Goal: Task Accomplishment & Management: Manage account settings

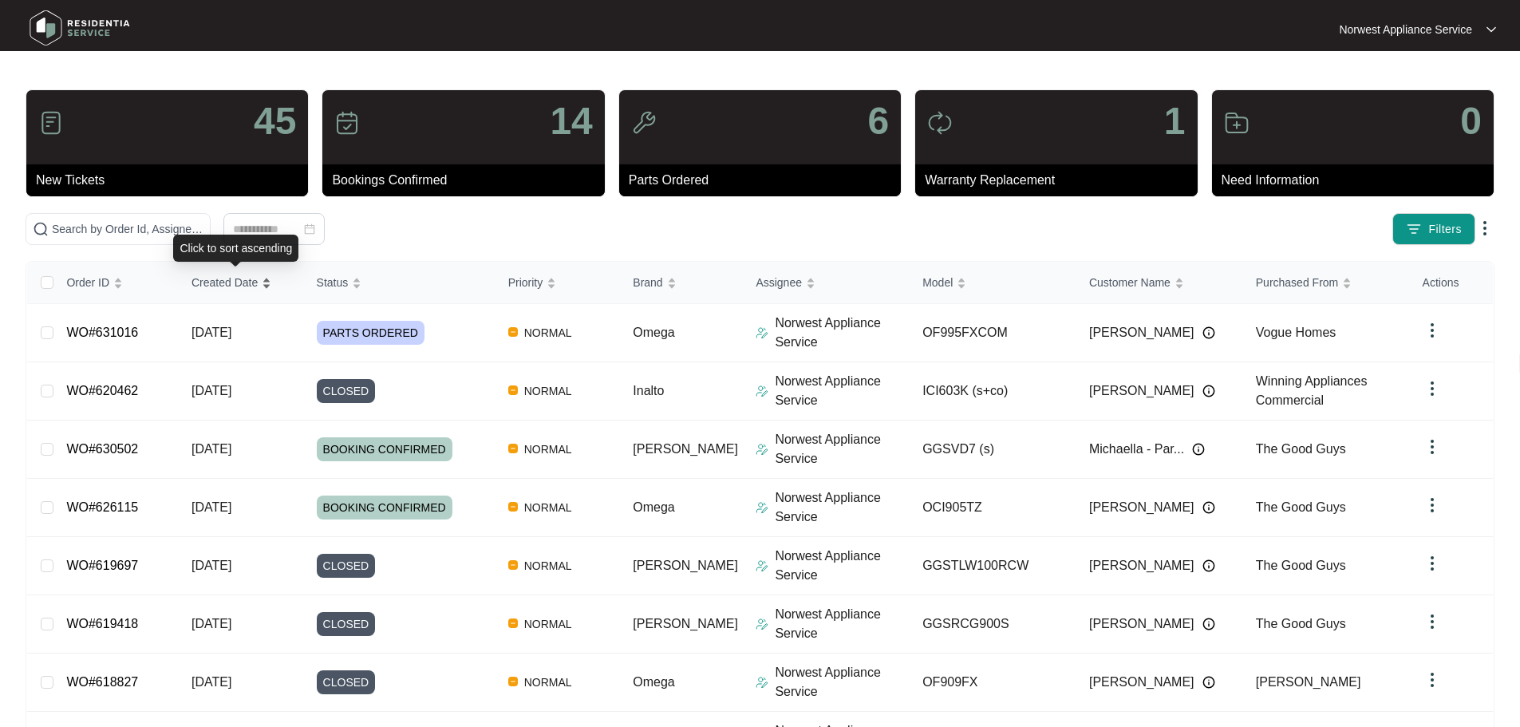
click at [229, 293] on div "Created Date" at bounding box center [231, 282] width 80 height 22
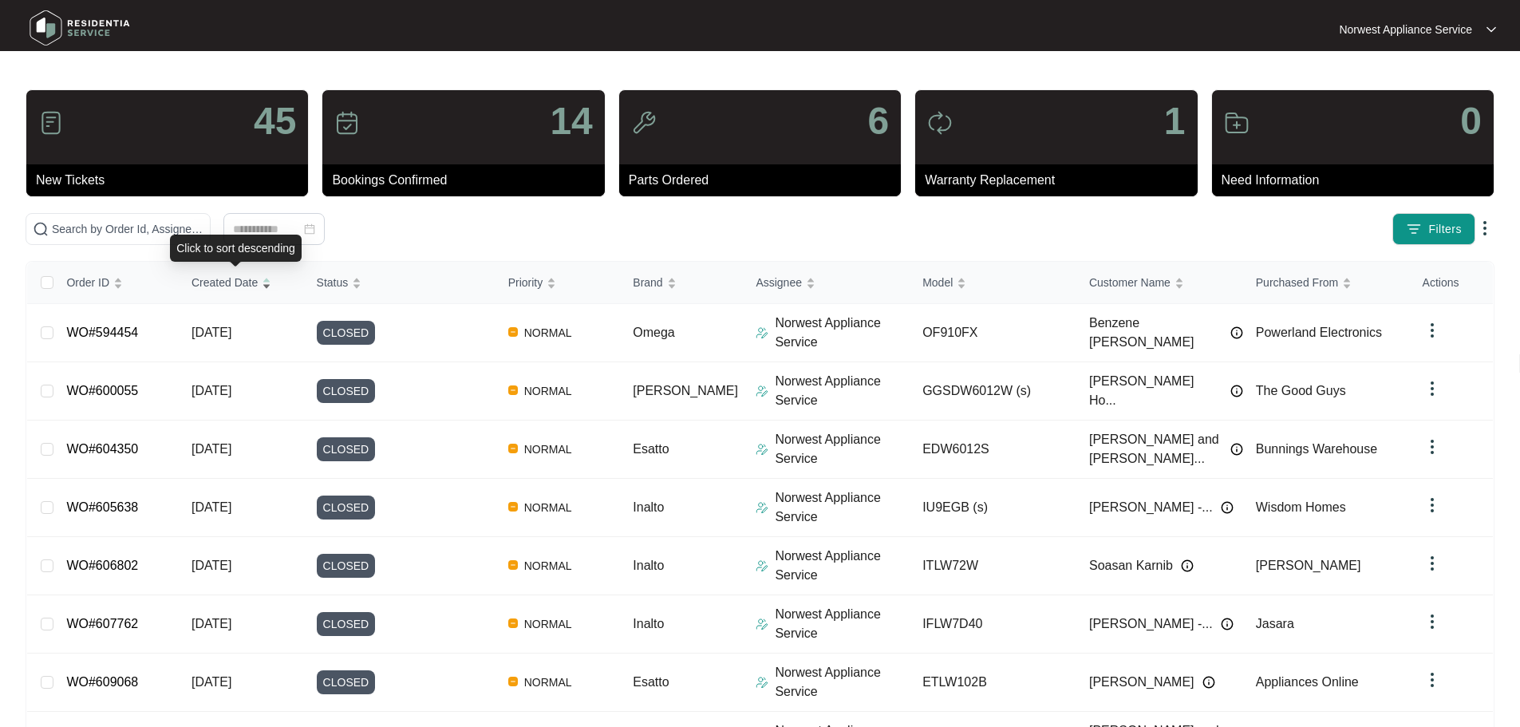
click at [229, 293] on div "Created Date" at bounding box center [231, 282] width 80 height 22
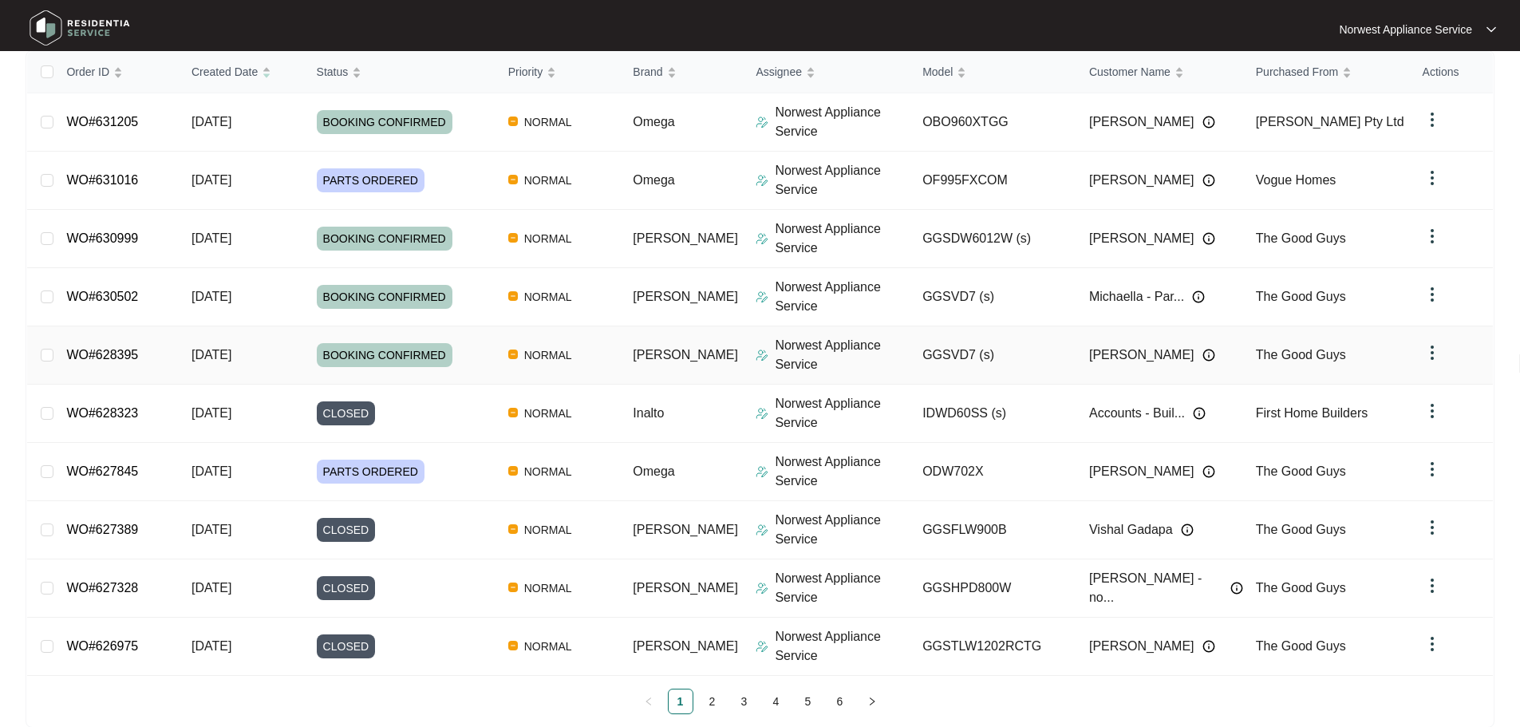
scroll to position [237, 0]
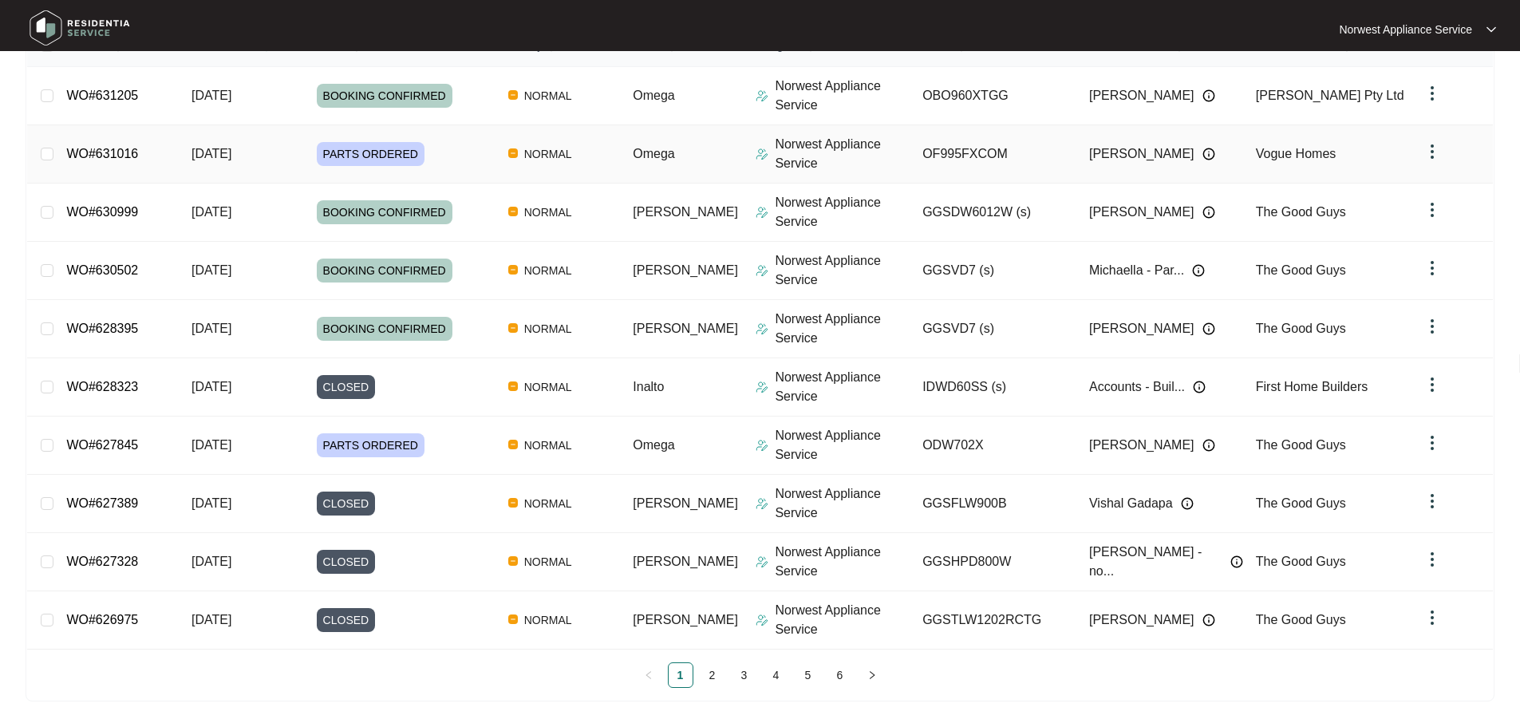
click at [197, 155] on span "[DATE]" at bounding box center [211, 154] width 40 height 14
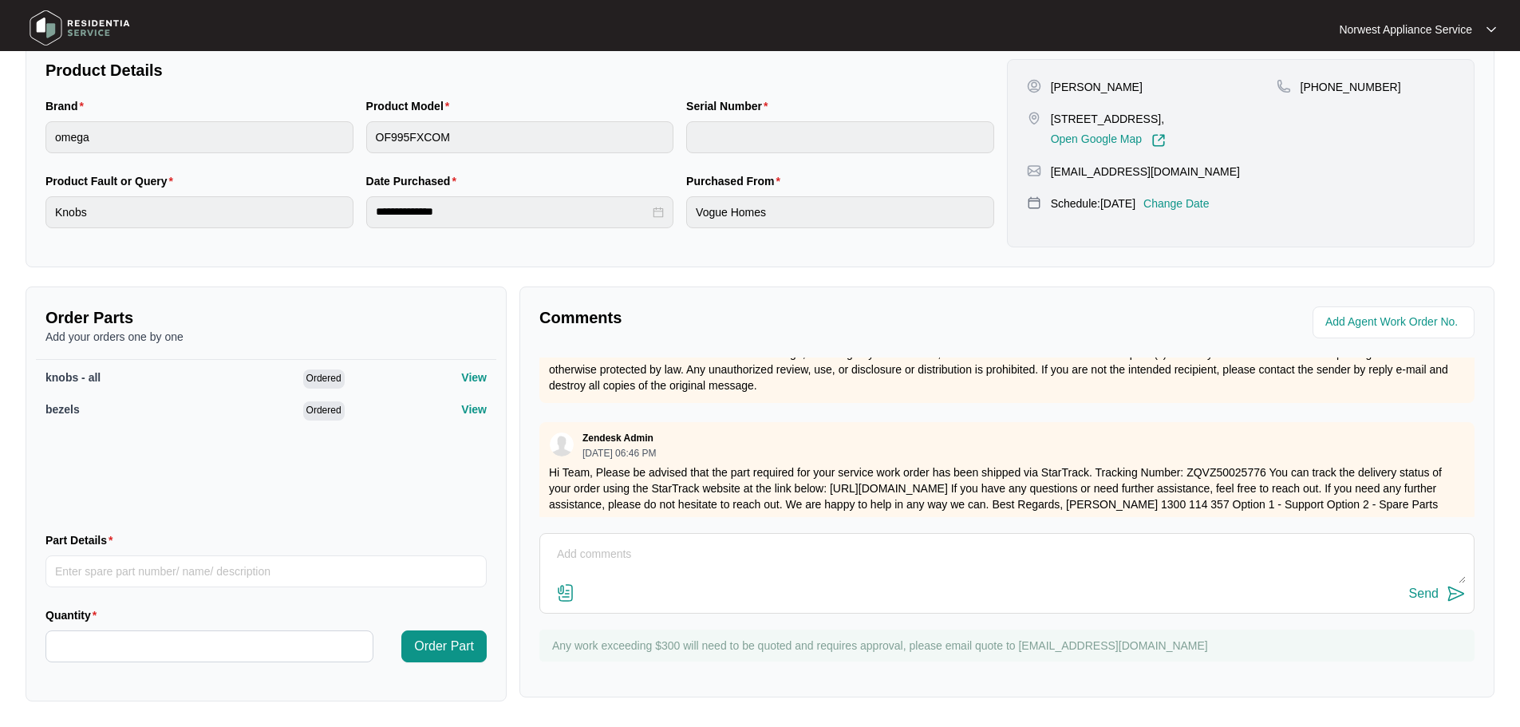
scroll to position [621, 0]
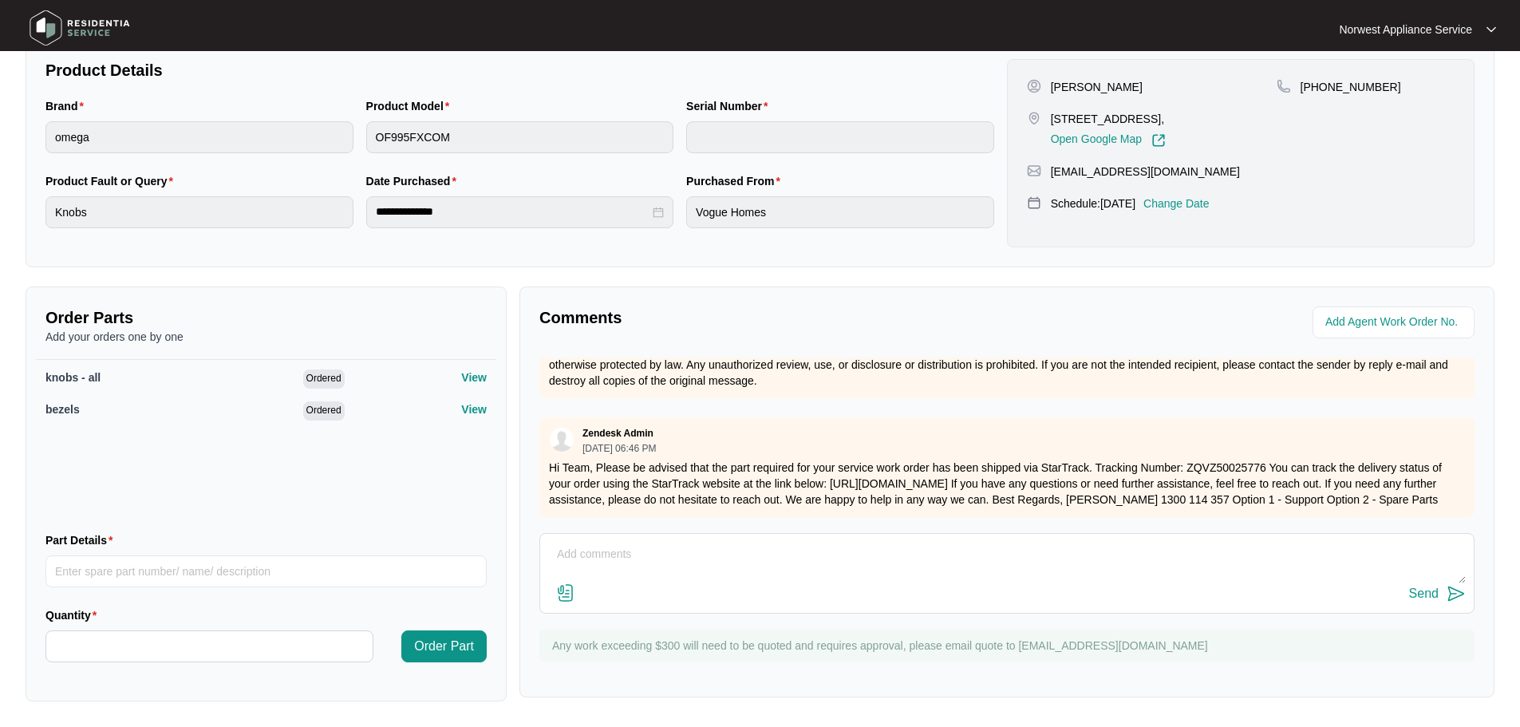
click at [775, 556] on textarea at bounding box center [1006, 562] width 917 height 41
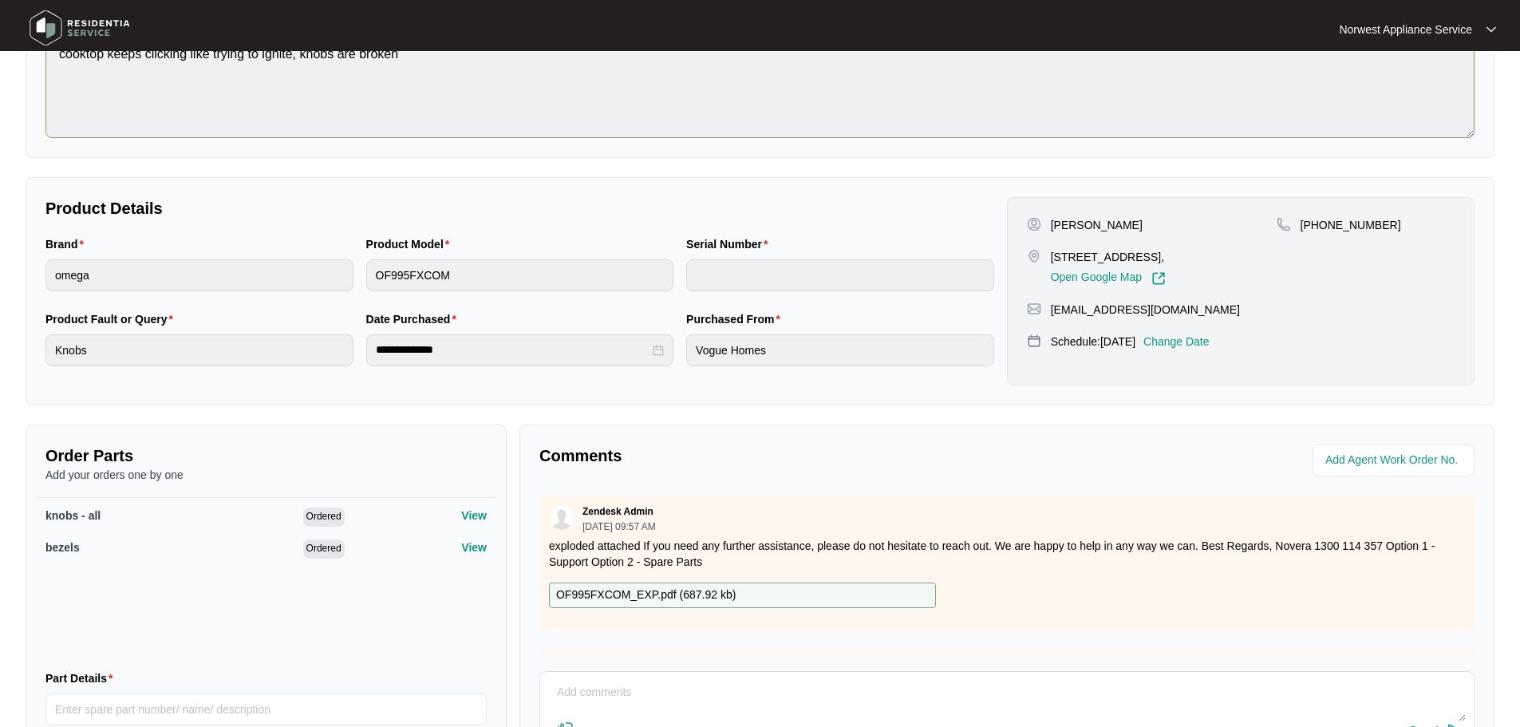
scroll to position [0, 0]
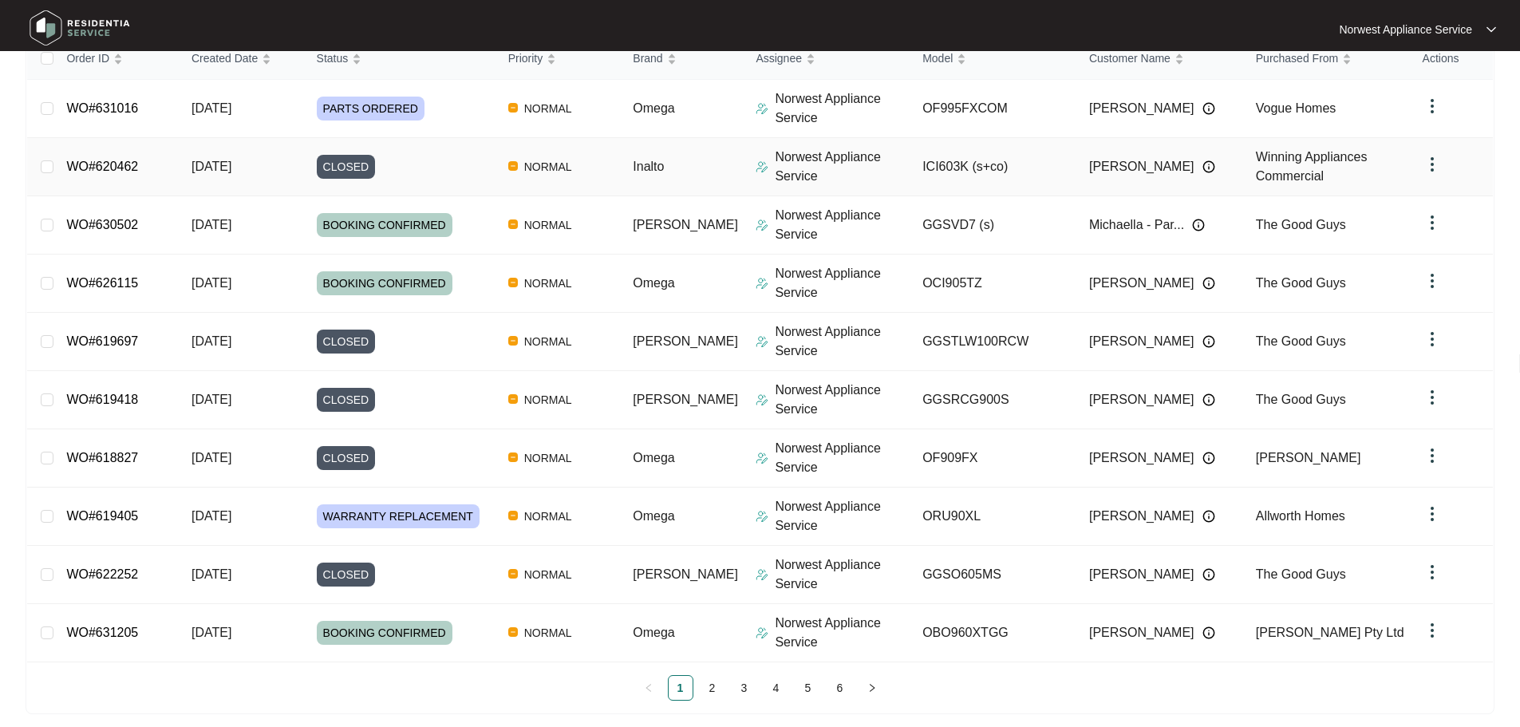
scroll to position [237, 0]
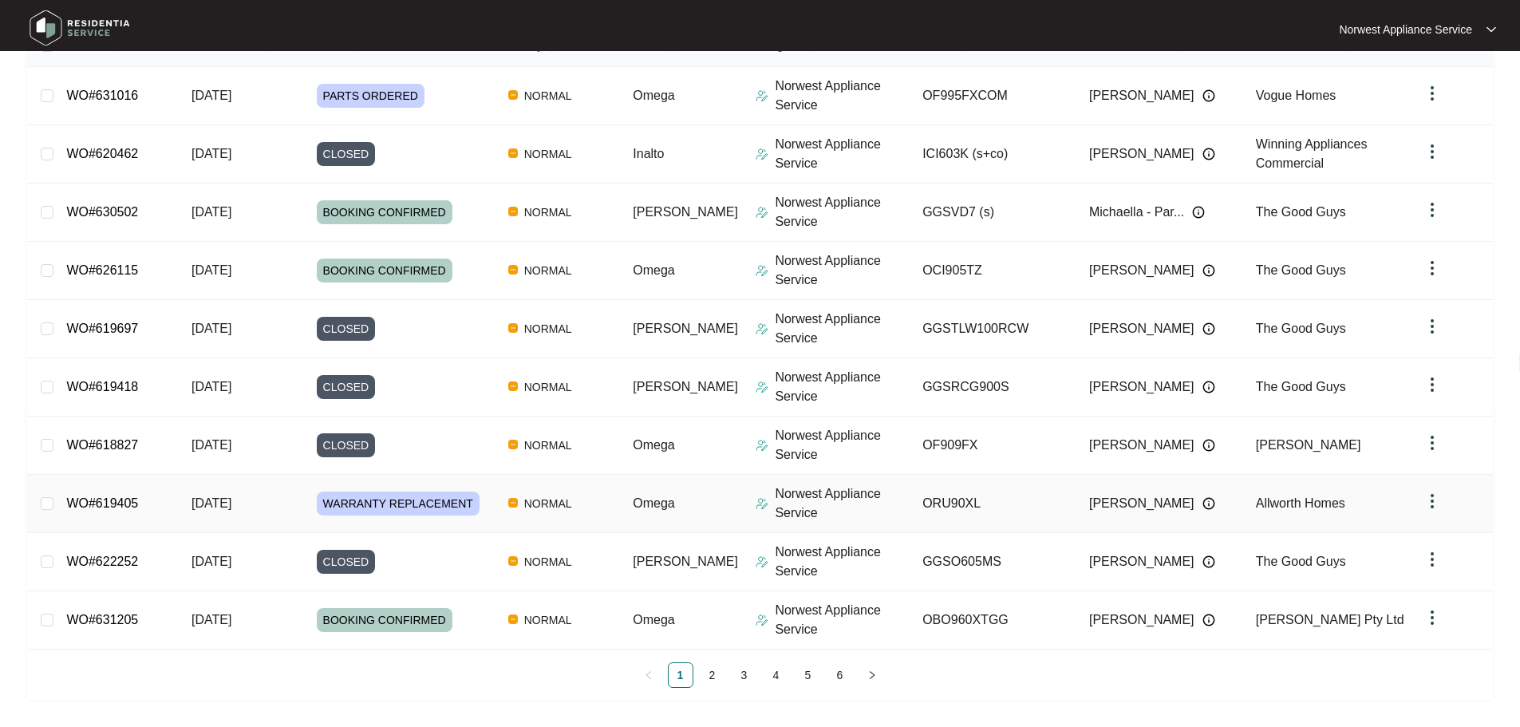
click at [154, 504] on td "WO#619405" at bounding box center [115, 504] width 125 height 58
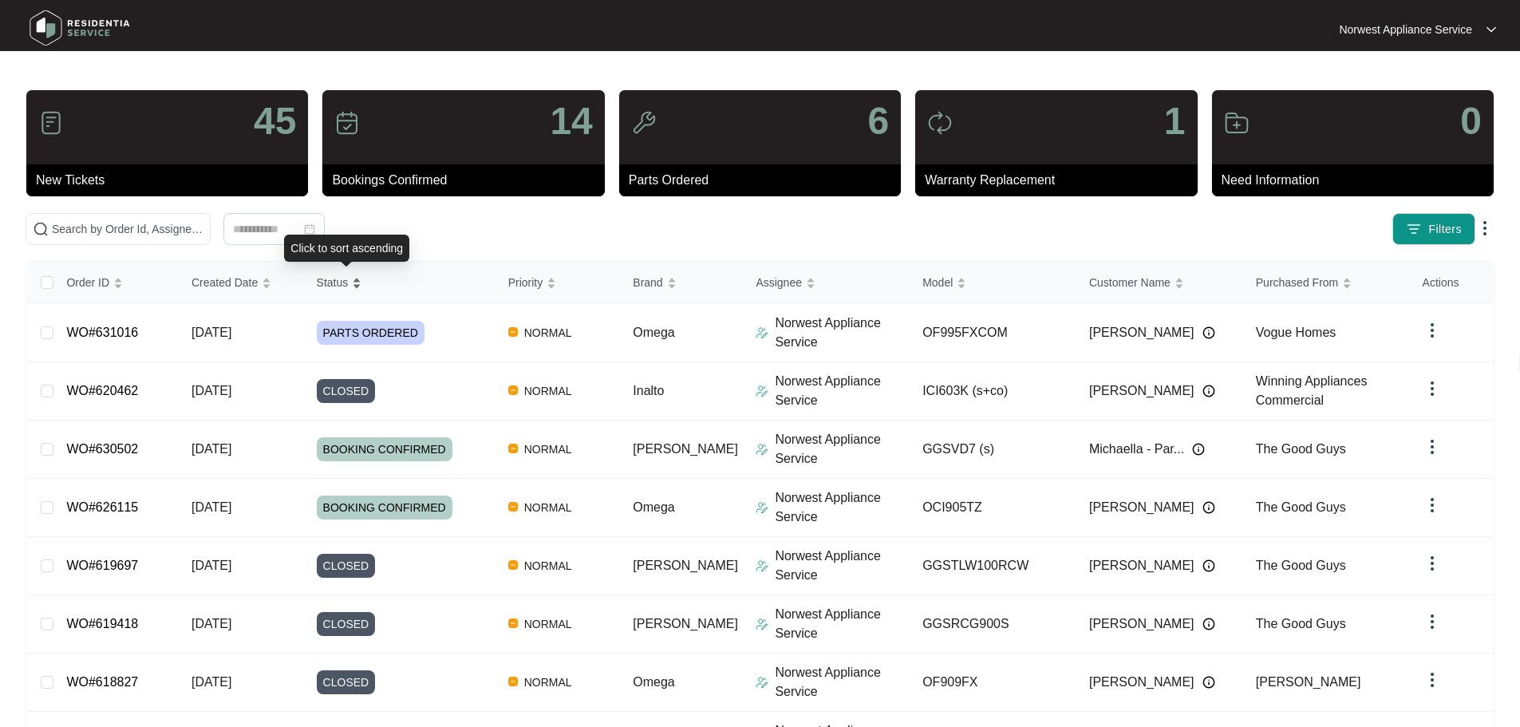
click at [362, 290] on div "Status" at bounding box center [339, 282] width 45 height 22
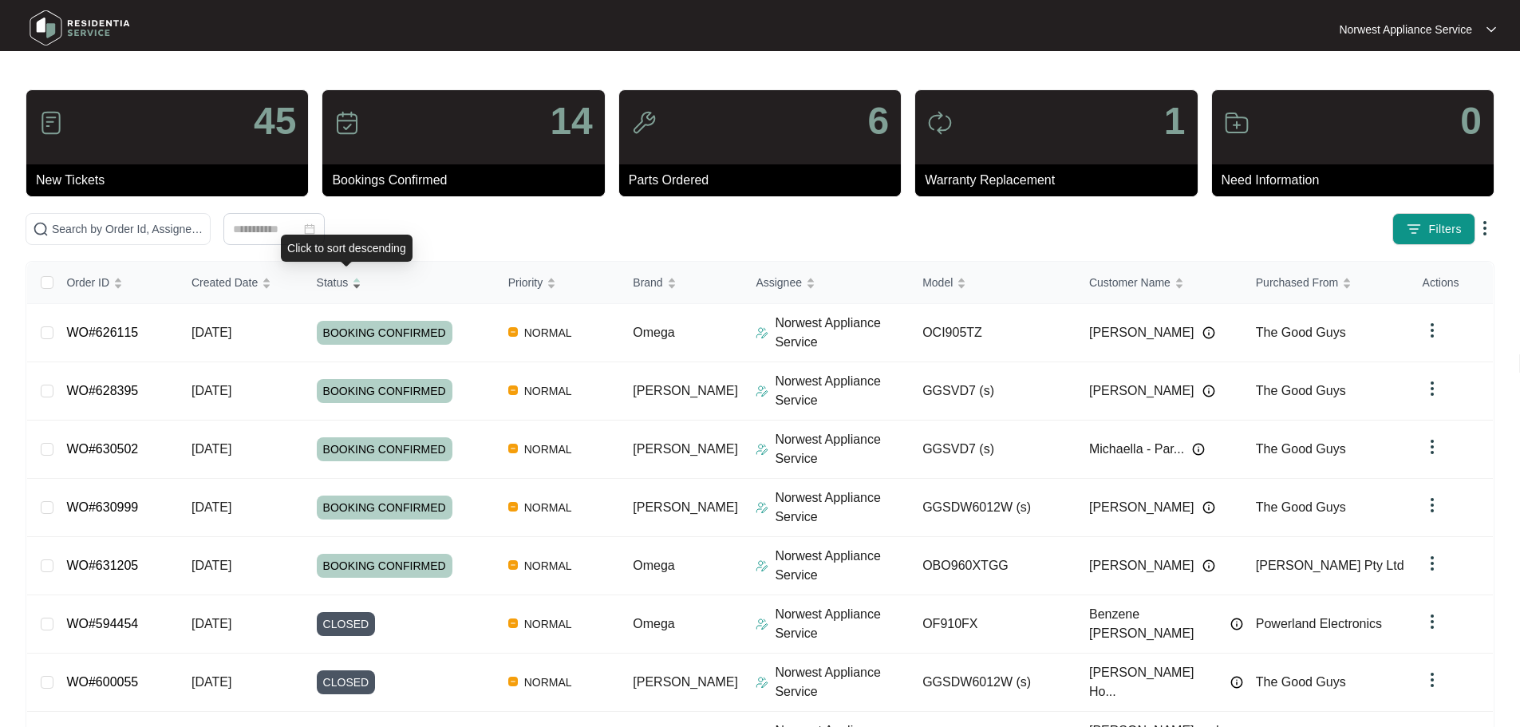
click at [362, 290] on div "Status" at bounding box center [339, 282] width 45 height 22
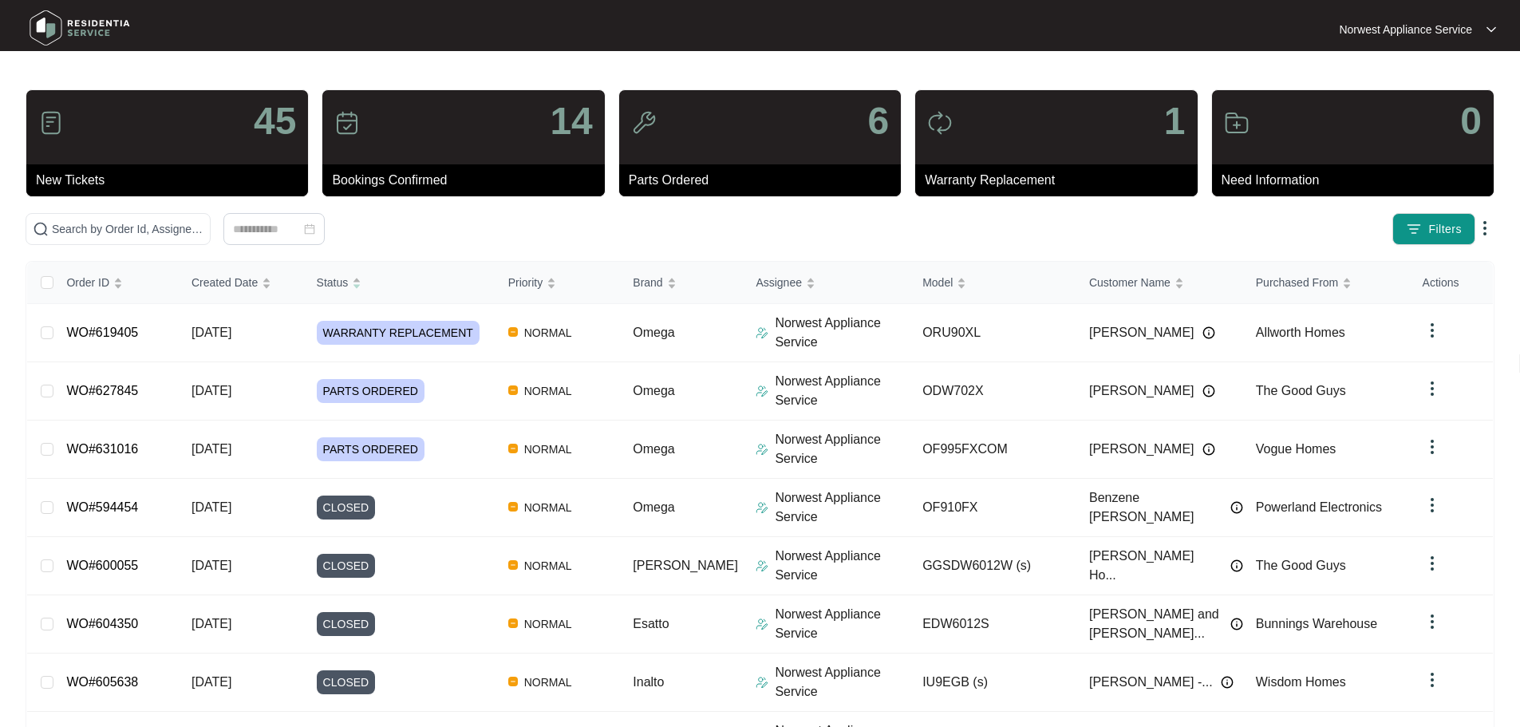
click at [1475, 31] on div "Norwest Appliance Service" at bounding box center [1409, 30] width 141 height 16
click at [1380, 63] on p "Settings" at bounding box center [1430, 57] width 106 height 16
